Goal: Information Seeking & Learning: Learn about a topic

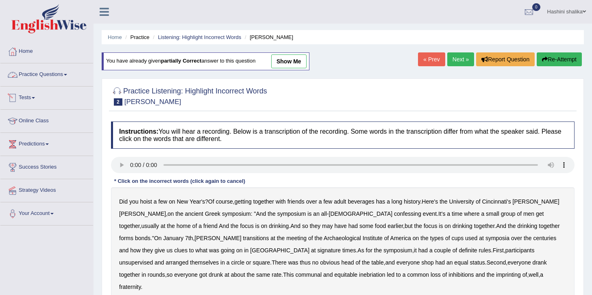
click at [65, 72] on link "Practice Questions" at bounding box center [46, 73] width 93 height 20
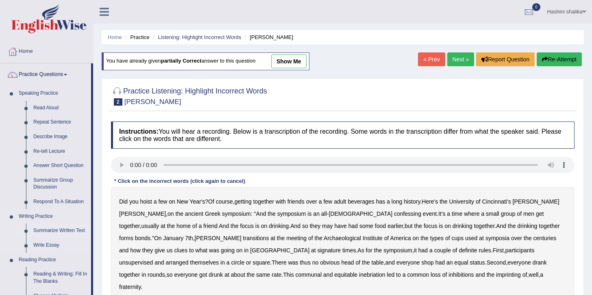
click at [65, 224] on link "Summarize Written Text" at bounding box center [60, 231] width 61 height 15
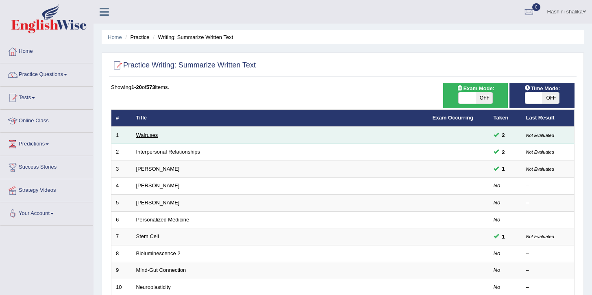
click at [147, 134] on link "Walruses" at bounding box center [147, 135] width 22 height 6
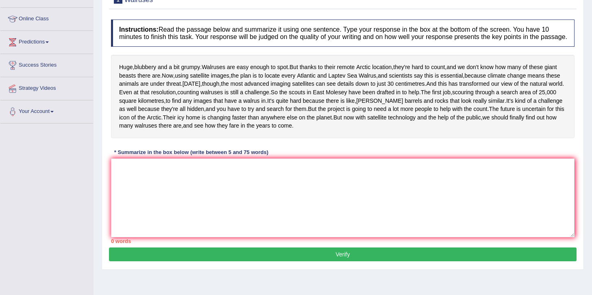
scroll to position [29, 0]
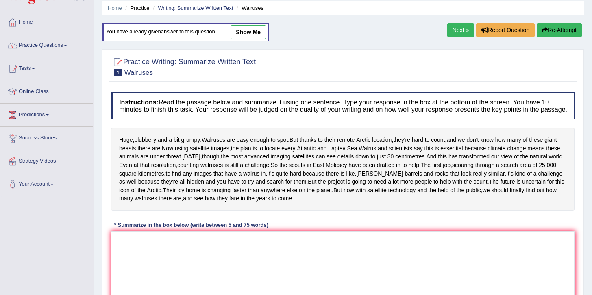
click at [237, 33] on link "show me" at bounding box center [248, 32] width 35 height 14
type textarea "Walruses are easy enough to spot, and the paln is to locate every atlantic and …"
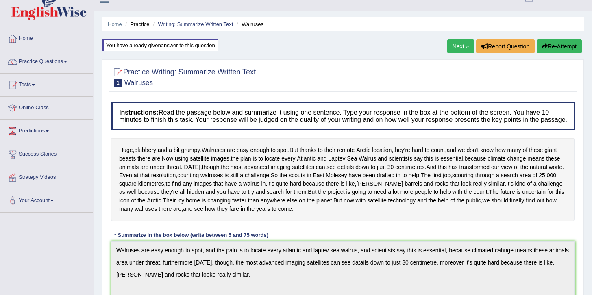
scroll to position [0, 0]
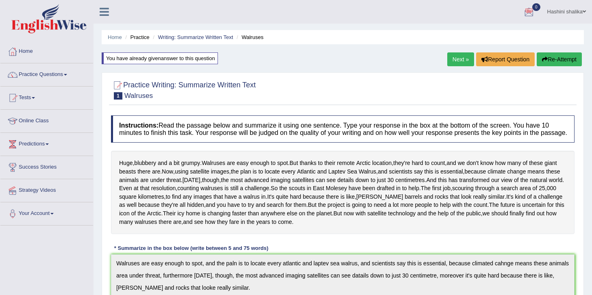
click at [464, 63] on link "Next »" at bounding box center [460, 59] width 27 height 14
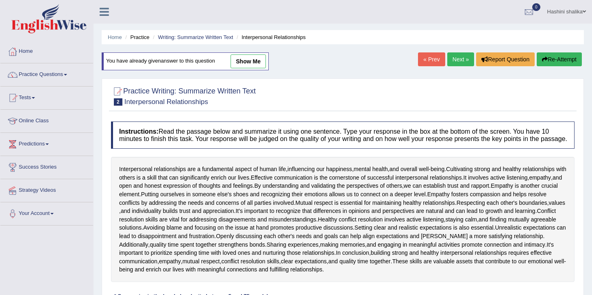
click at [255, 63] on link "show me" at bounding box center [248, 61] width 35 height 14
type textarea "Interpersonal relationship are a fundamental aspect of human life, influencing …"
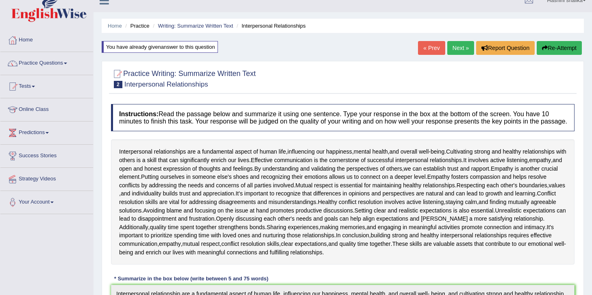
scroll to position [10, 0]
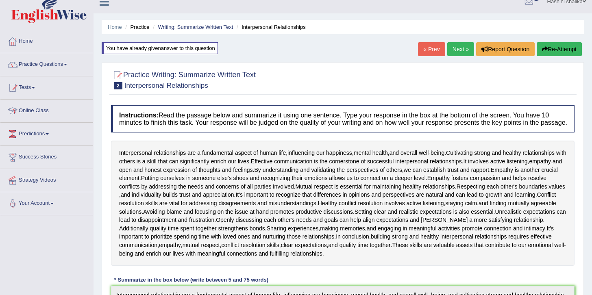
click at [463, 52] on link "Next »" at bounding box center [460, 49] width 27 height 14
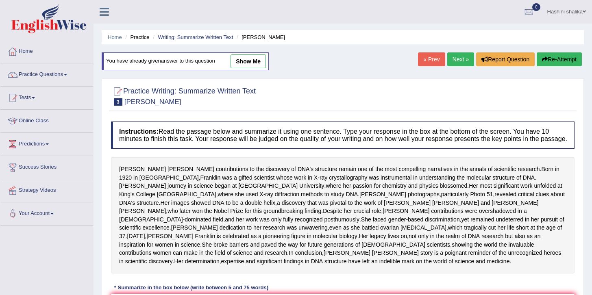
click at [244, 64] on link "show me" at bounding box center [248, 61] width 35 height 14
type textarea "[PERSON_NAME] contributions to the discover of DNA's structure remain one ogf t…"
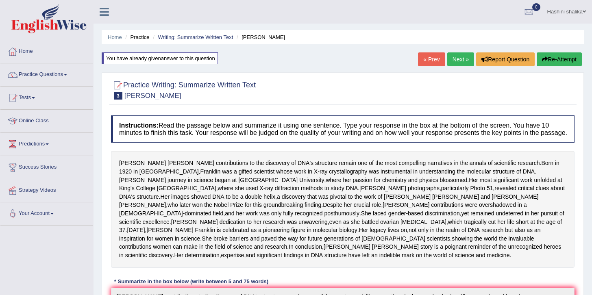
click at [468, 62] on link "Next »" at bounding box center [460, 59] width 27 height 14
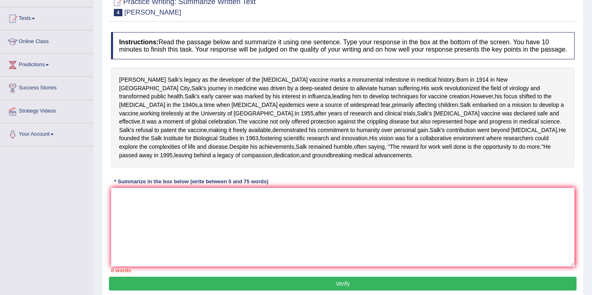
scroll to position [80, 0]
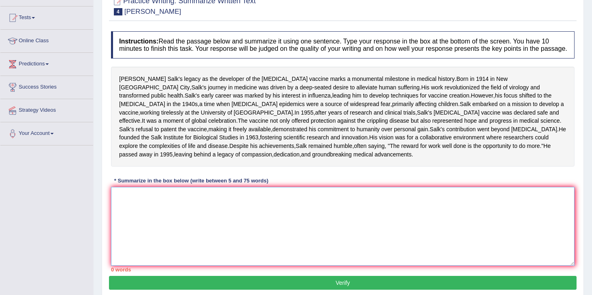
click at [167, 253] on textarea at bounding box center [343, 226] width 464 height 79
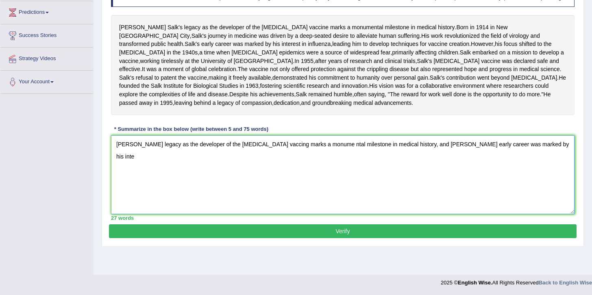
scroll to position [137, 0]
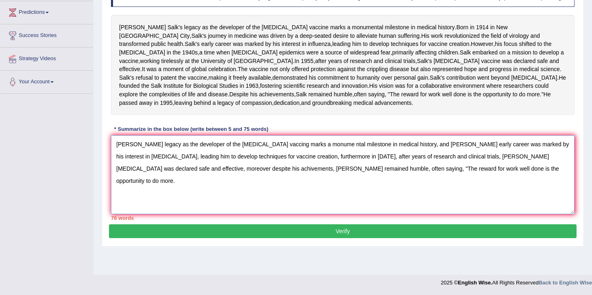
type textarea "Jonas salk's legacy as the developer of the polio vaccing marks a monume ntal m…"
click at [423, 238] on button "Verify" at bounding box center [343, 231] width 468 height 14
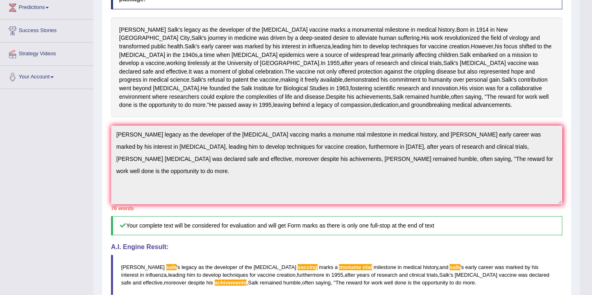
drag, startPoint x: 594, startPoint y: 98, endPoint x: 587, endPoint y: 224, distance: 126.2
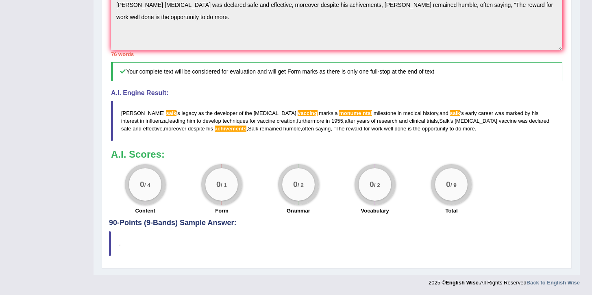
scroll to position [340, 0]
click at [339, 113] on span "monume" at bounding box center [350, 113] width 22 height 6
click at [298, 112] on span "vaccing" at bounding box center [308, 113] width 20 height 6
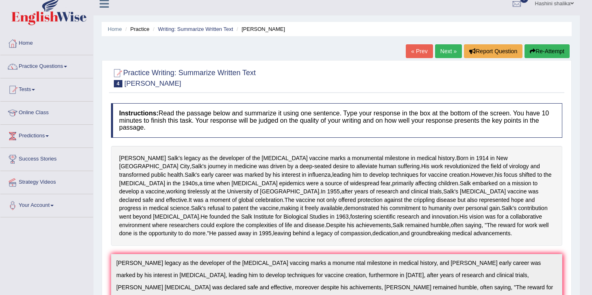
scroll to position [7, 0]
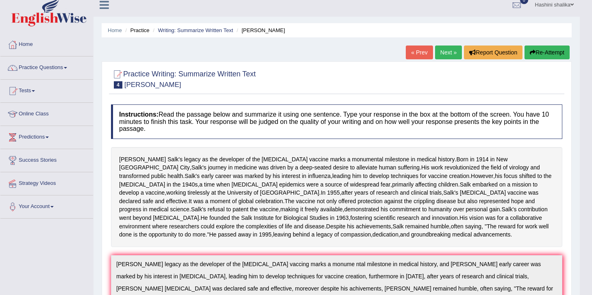
click at [426, 57] on link "« Prev" at bounding box center [419, 53] width 27 height 14
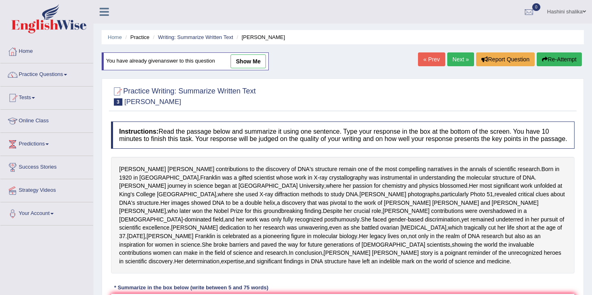
click at [248, 59] on link "show me" at bounding box center [248, 61] width 35 height 14
type textarea "Rosalind franklin's contributions to the discover of DNA's structure remain one…"
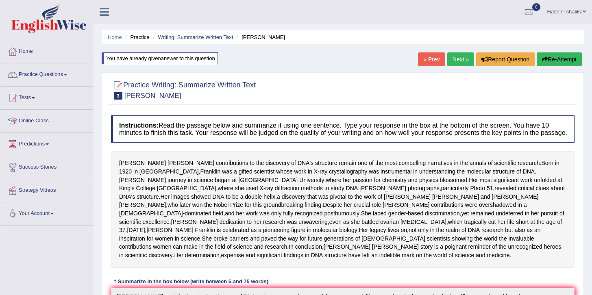
click at [466, 60] on link "Next »" at bounding box center [460, 59] width 27 height 14
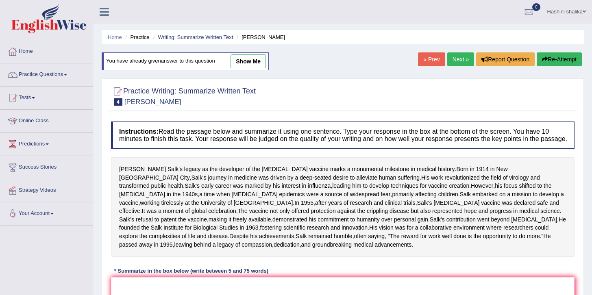
click at [246, 57] on link "show me" at bounding box center [248, 61] width 35 height 14
type textarea "[PERSON_NAME] legacy as the developer of the [MEDICAL_DATA] vaccing marks a mon…"
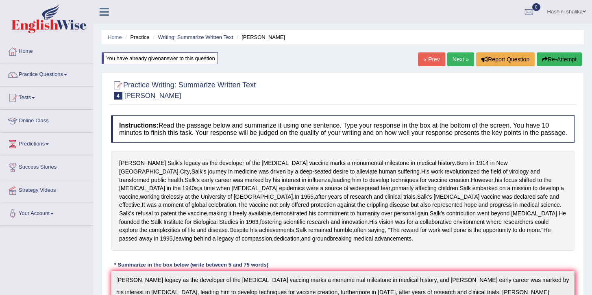
click at [468, 58] on link "Next »" at bounding box center [460, 59] width 27 height 14
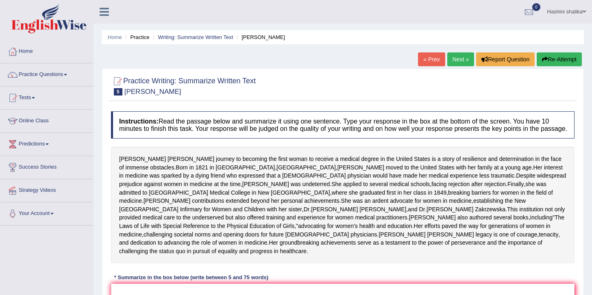
click at [461, 61] on link "Next »" at bounding box center [460, 59] width 27 height 14
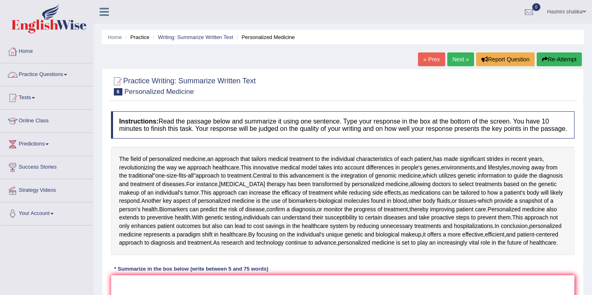
click at [59, 72] on link "Practice Questions" at bounding box center [46, 73] width 93 height 20
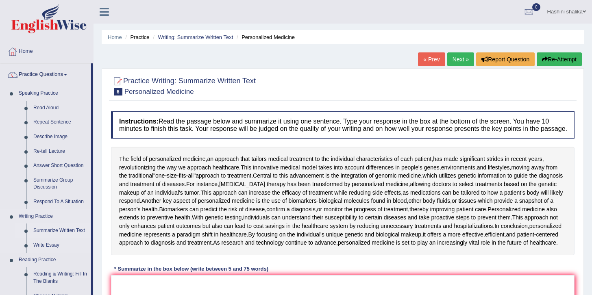
click at [50, 231] on link "Summarize Written Text" at bounding box center [60, 231] width 61 height 15
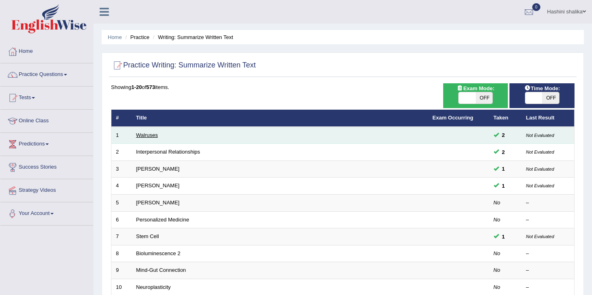
click at [150, 134] on link "Walruses" at bounding box center [147, 135] width 22 height 6
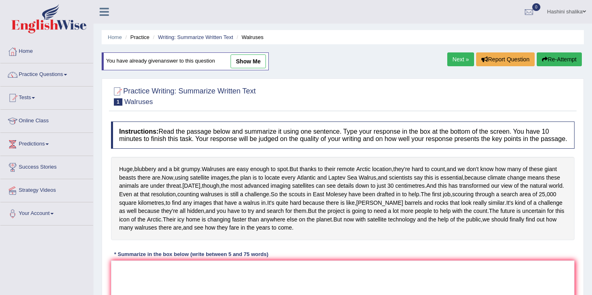
click at [236, 62] on link "show me" at bounding box center [248, 61] width 35 height 14
type textarea "Walruses are easy enough to spot, and the paln is to locate every atlantic and …"
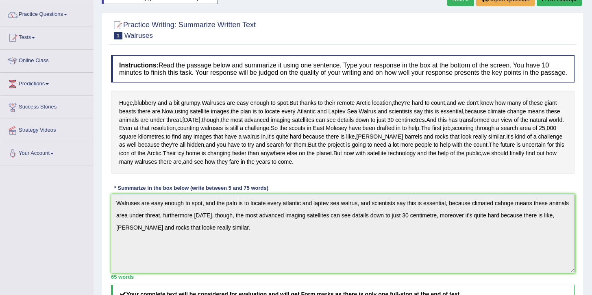
scroll to position [24, 0]
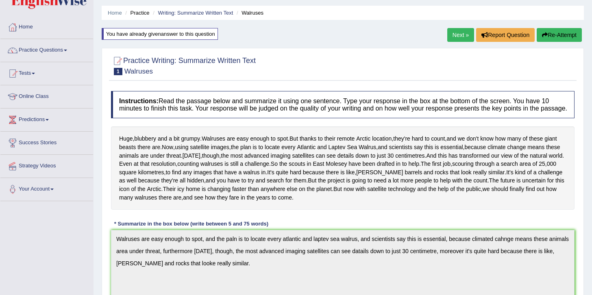
click at [551, 36] on button "Re-Attempt" at bounding box center [559, 35] width 45 height 14
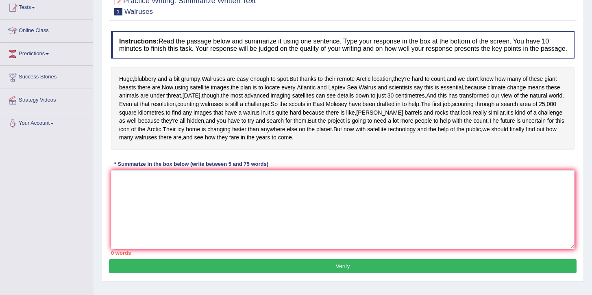
scroll to position [91, 0]
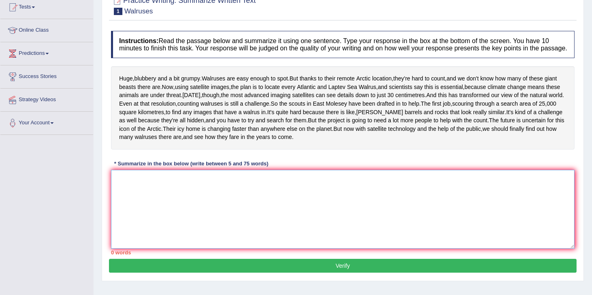
click at [140, 227] on textarea at bounding box center [343, 209] width 464 height 79
paste textarea "Walruses are easy enough to spot, and the paln is to locate every atlantic and …"
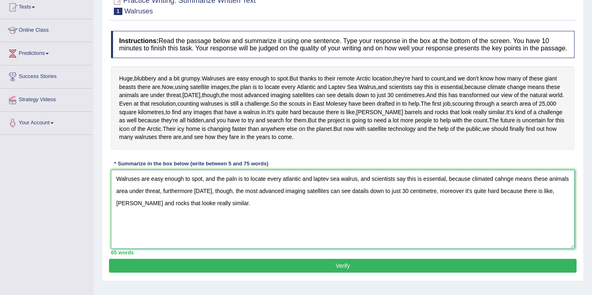
scroll to position [144, 0]
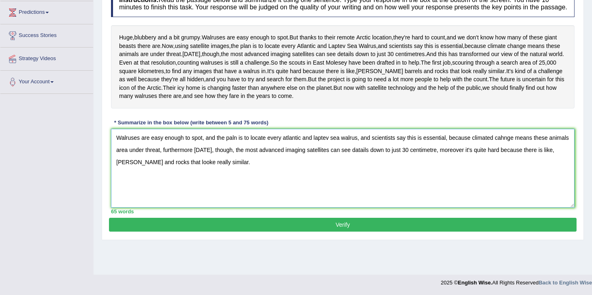
type textarea "Walruses are easy enough to spot, and the paln is to locate every atlantic and …"
click at [492, 232] on button "Verify" at bounding box center [343, 225] width 468 height 14
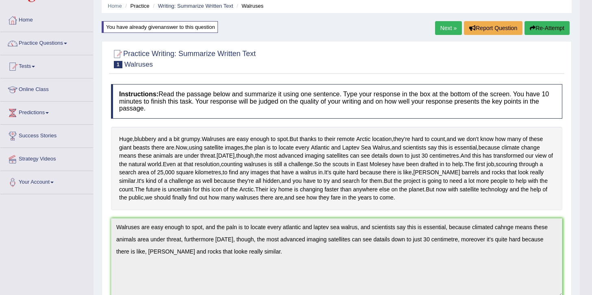
scroll to position [30, 0]
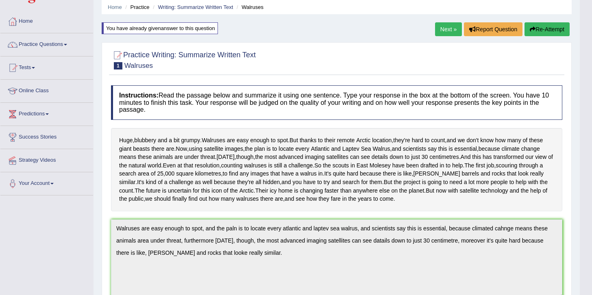
click at [546, 24] on button "Re-Attempt" at bounding box center [547, 29] width 45 height 14
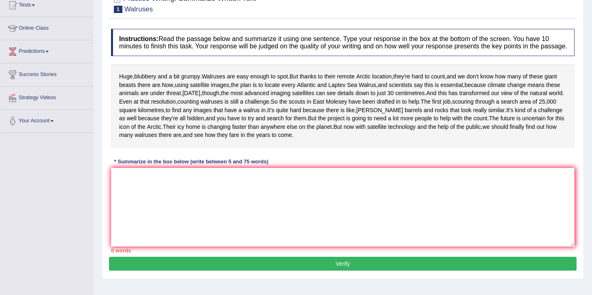
scroll to position [93, 0]
click at [142, 222] on textarea at bounding box center [343, 207] width 464 height 79
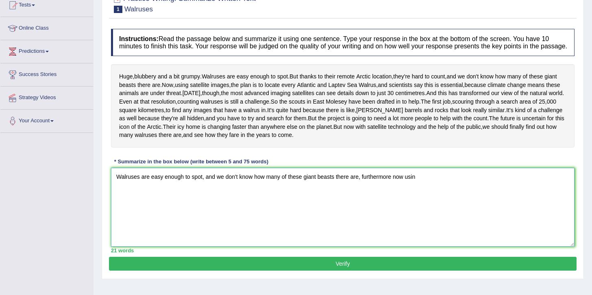
click at [416, 218] on textarea "Walruses are easy enough to spot, and we don't know how many of these giant bea…" at bounding box center [343, 207] width 464 height 79
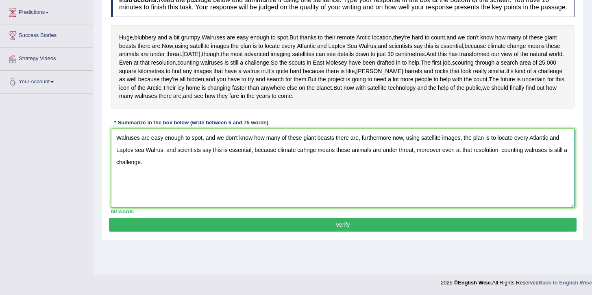
scroll to position [144, 0]
type textarea "Walruses are easy enough to spot, and we don't know how many of these giant bea…"
click at [327, 232] on button "Verify" at bounding box center [343, 225] width 468 height 14
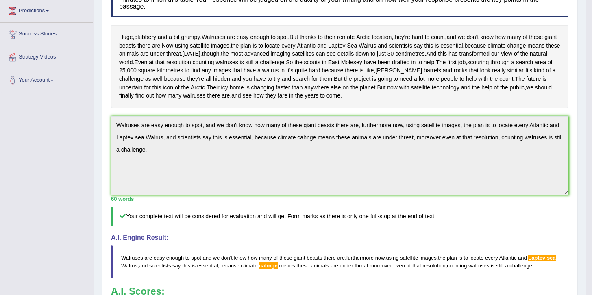
drag, startPoint x: 595, startPoint y: 117, endPoint x: 582, endPoint y: 224, distance: 107.8
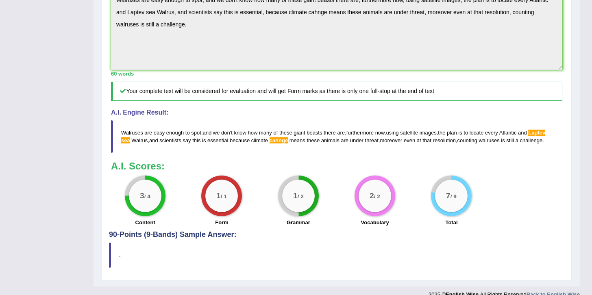
scroll to position [257, 0]
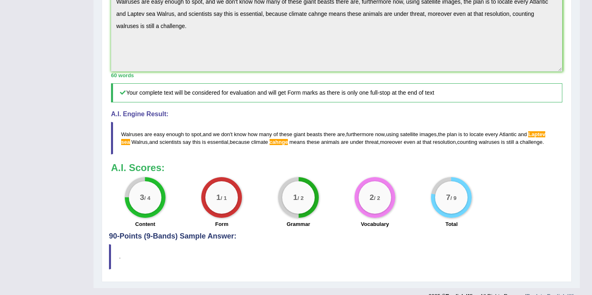
drag, startPoint x: 121, startPoint y: 174, endPoint x: 188, endPoint y: 194, distance: 70.5
click at [205, 197] on div "Instructions: Read the passage below and summarize it using one sentence. Type …" at bounding box center [336, 43] width 455 height 378
drag, startPoint x: 118, startPoint y: 174, endPoint x: 150, endPoint y: 175, distance: 31.3
click at [150, 155] on blockquote "Walruses are easy enough to spot , and we don ' t know how many of these giant …" at bounding box center [336, 138] width 451 height 33
click at [390, 155] on blockquote "Walruses are easy enough to spot , and we don ' t know how many of these giant …" at bounding box center [336, 138] width 451 height 33
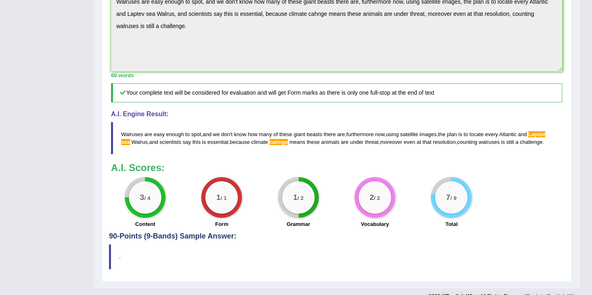
click at [390, 155] on blockquote "Walruses are easy enough to spot , and we don ' t know how many of these giant …" at bounding box center [336, 138] width 451 height 33
drag, startPoint x: 122, startPoint y: 171, endPoint x: 239, endPoint y: 186, distance: 117.7
click at [239, 155] on blockquote "Walruses are easy enough to spot , and we don ' t know how many of these giant …" at bounding box center [336, 138] width 451 height 33
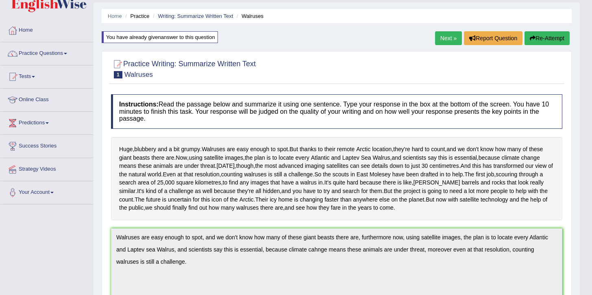
scroll to position [8, 0]
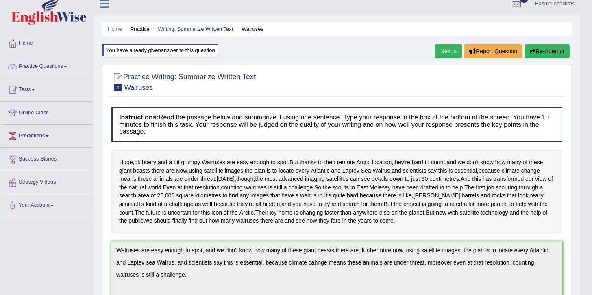
click at [536, 56] on button "Re-Attempt" at bounding box center [547, 51] width 45 height 14
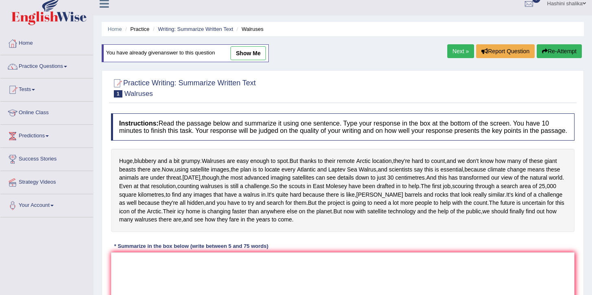
scroll to position [8, 0]
click at [239, 50] on link "show me" at bounding box center [248, 53] width 35 height 14
type textarea "Walruses are easy enough to spot, and we don't know how many of these giant bea…"
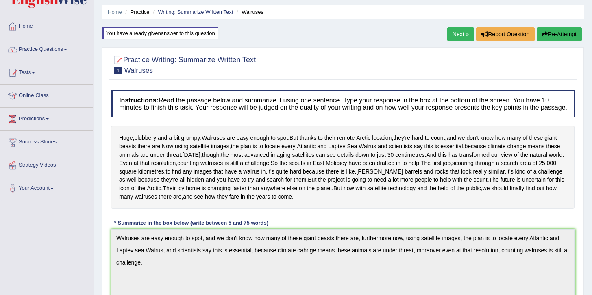
scroll to position [14, 0]
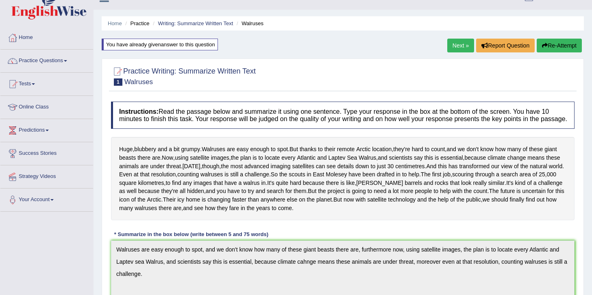
click at [555, 41] on button "Re-Attempt" at bounding box center [559, 46] width 45 height 14
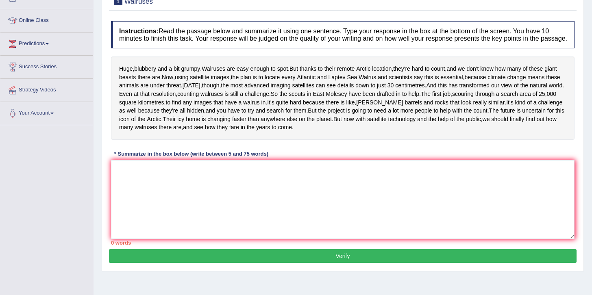
scroll to position [106, 0]
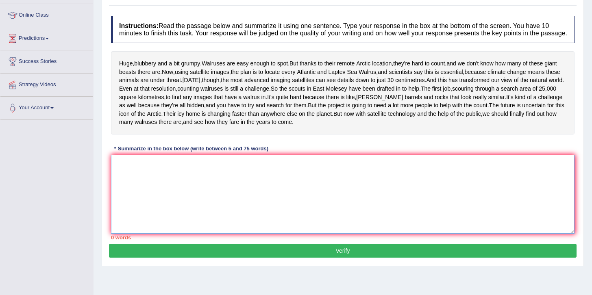
click at [168, 211] on textarea at bounding box center [343, 194] width 464 height 79
paste textarea "Walruses are easy enough to spot, and we don't know how many of these giant bea…"
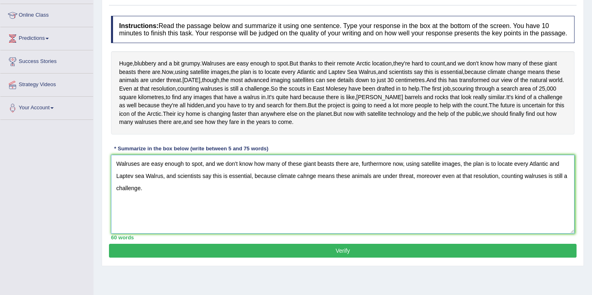
click at [137, 217] on textarea "Walruses are easy enough to spot, and we don't know how many of these giant bea…" at bounding box center [343, 194] width 464 height 79
drag, startPoint x: 187, startPoint y: 222, endPoint x: 242, endPoint y: 285, distance: 83.0
click at [242, 266] on div "Practice Writing: Summarize Written Text 1 Walruses Instructions: Read the pass…" at bounding box center [343, 120] width 482 height 294
type textarea "Walruses are easy enough to spot, and we don't know how many of these giant bea…"
click at [242, 258] on button "Verify" at bounding box center [343, 251] width 468 height 14
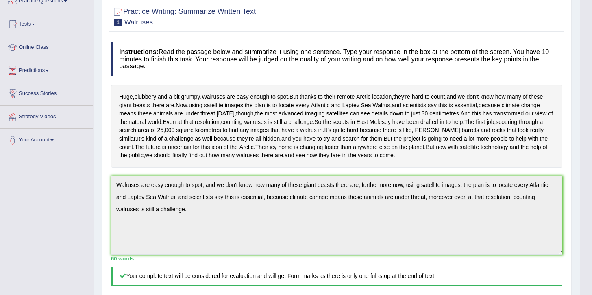
scroll to position [33, 0]
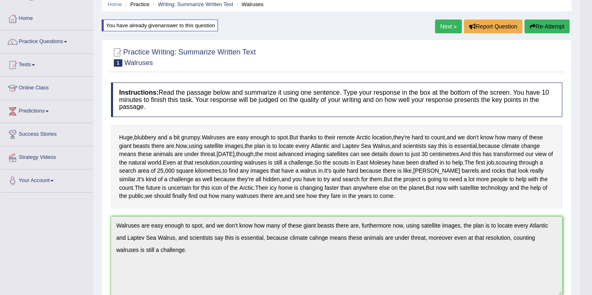
click at [558, 26] on button "Re-Attempt" at bounding box center [547, 27] width 45 height 14
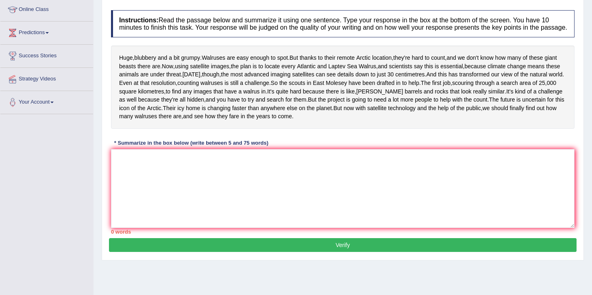
scroll to position [112, 0]
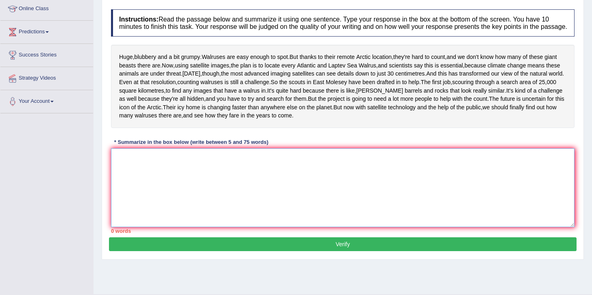
click at [136, 199] on textarea at bounding box center [343, 187] width 464 height 79
paste textarea "alruses are easy enough to spot, and we don't know how many of these giant beas…"
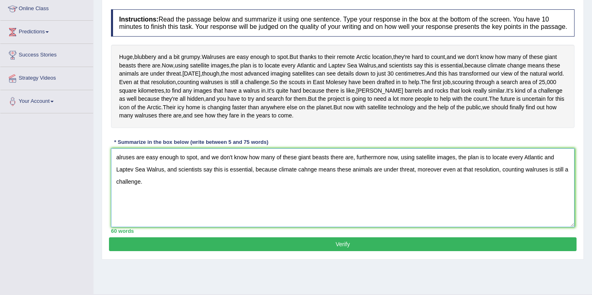
click at [115, 198] on textarea "alruses are easy enough to spot, and we don't know how many of these giant beas…" at bounding box center [343, 187] width 464 height 79
click at [145, 226] on textarea "Walruses are easy enough to spot, and we don't know how many of these giant bea…" at bounding box center [343, 187] width 464 height 79
click at [315, 211] on textarea "Walruses are easy enough to spot, and we don't know how many of these giant bea…" at bounding box center [343, 187] width 464 height 79
type textarea "Walruses are easy enough to spot, and we don't know how many of these giant bea…"
click at [301, 251] on button "Verify" at bounding box center [343, 244] width 468 height 14
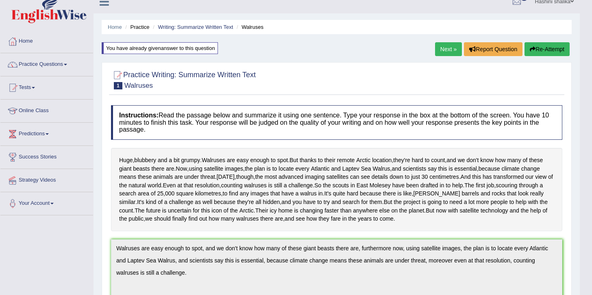
scroll to position [7, 0]
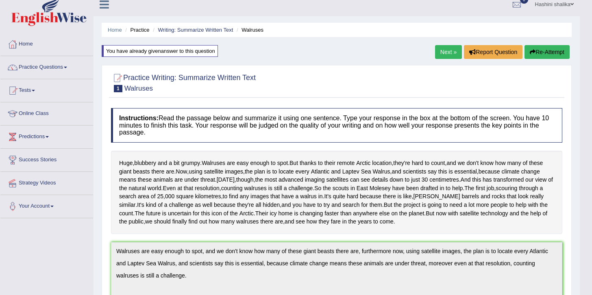
click at [457, 54] on link "Next »" at bounding box center [448, 52] width 27 height 14
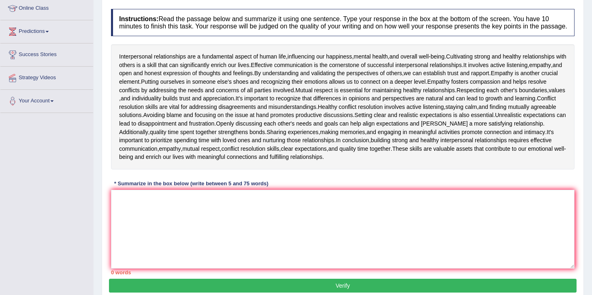
scroll to position [116, 0]
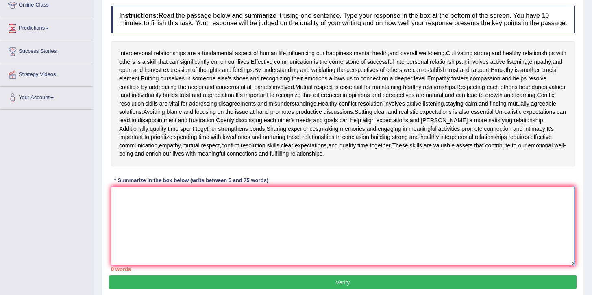
click at [138, 198] on textarea at bounding box center [343, 226] width 464 height 79
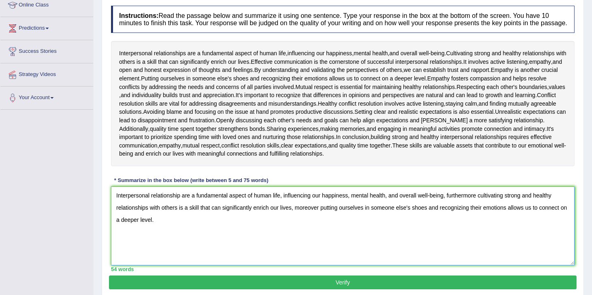
type textarea "Interpersonal relationship are a fundamental aspect of human life, influencing …"
click at [148, 282] on button "Verify" at bounding box center [343, 283] width 468 height 14
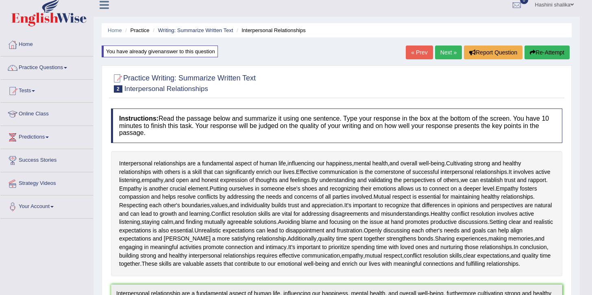
scroll to position [0, 0]
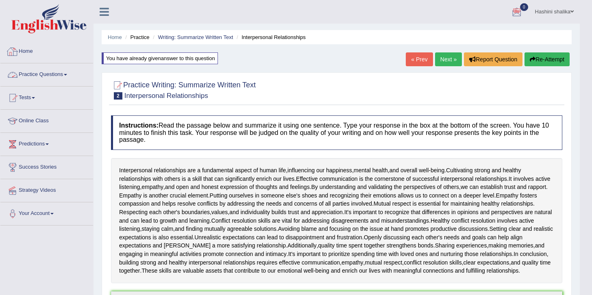
click at [57, 74] on link "Practice Questions" at bounding box center [46, 73] width 93 height 20
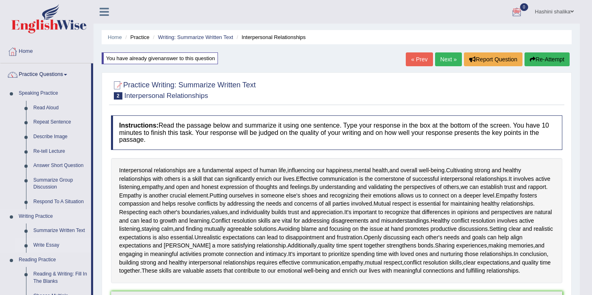
click at [51, 243] on link "Write Essay" at bounding box center [60, 245] width 61 height 15
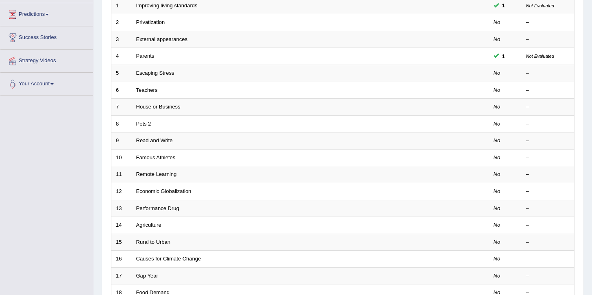
scroll to position [131, 0]
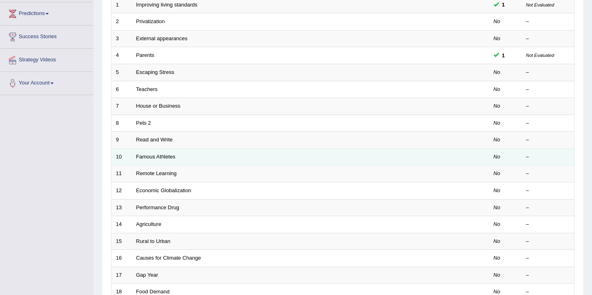
click at [174, 158] on link "Famous Athletes" at bounding box center [155, 157] width 39 height 6
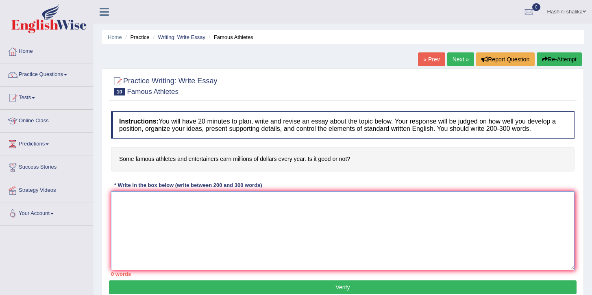
click at [133, 197] on textarea at bounding box center [343, 231] width 464 height 79
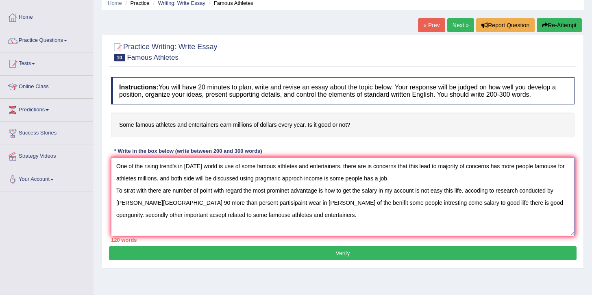
scroll to position [43, 0]
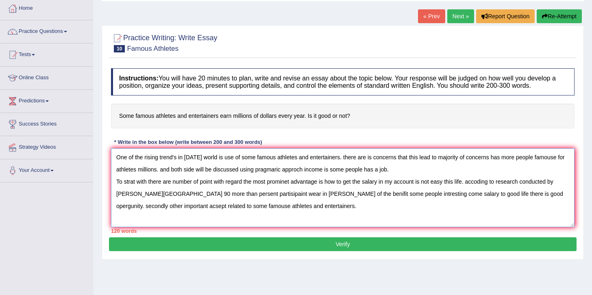
click at [123, 215] on textarea "One of the rising trend's in [DATE] world is use of some famous athletes and en…" at bounding box center [343, 187] width 464 height 79
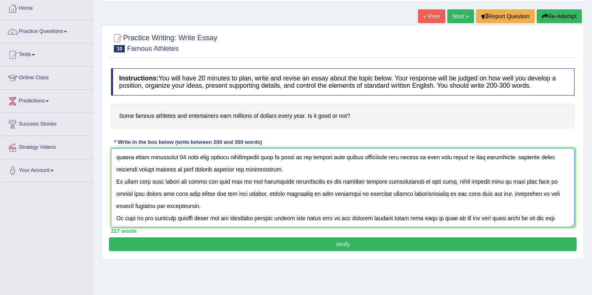
scroll to position [44, 0]
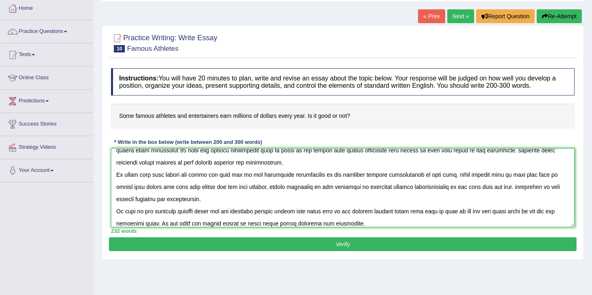
type textarea "One of the rising trend's in [DATE] world is use of some famous athletes and en…"
click at [318, 244] on button "Verify" at bounding box center [343, 244] width 468 height 14
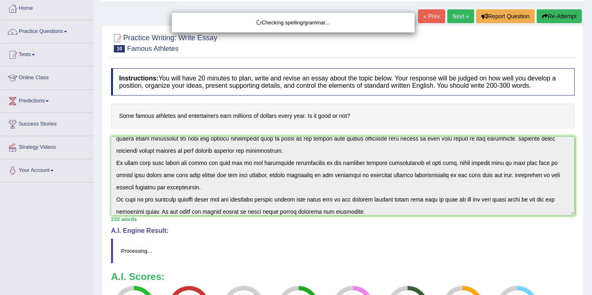
drag, startPoint x: 594, startPoint y: 124, endPoint x: 591, endPoint y: 206, distance: 81.8
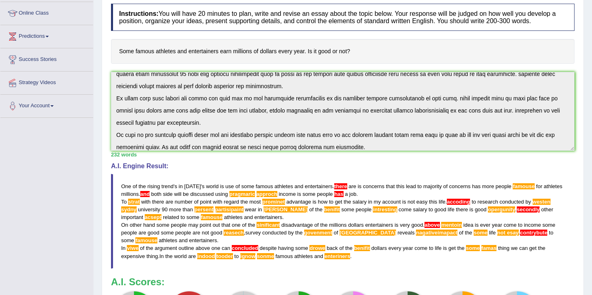
scroll to position [106, 0]
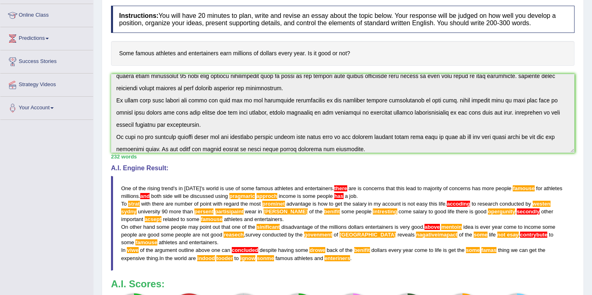
click at [524, 186] on span "famouse" at bounding box center [524, 188] width 22 height 6
